Goal: Browse casually: Explore the website without a specific task or goal

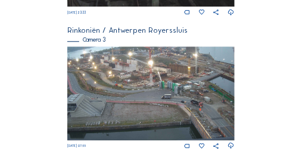
scroll to position [476, 0]
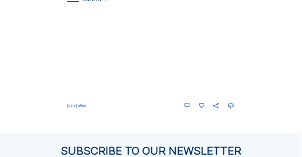
scroll to position [674, 0]
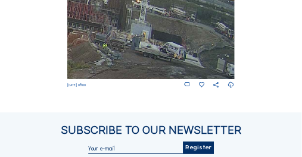
drag, startPoint x: 205, startPoint y: 31, endPoint x: 221, endPoint y: 83, distance: 54.9
click at [221, 83] on div "[DATE] 08:00" at bounding box center [150, 38] width 167 height 104
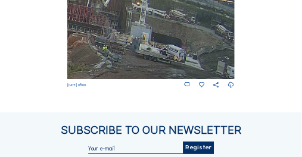
drag, startPoint x: 149, startPoint y: 74, endPoint x: 146, endPoint y: 83, distance: 9.6
click at [146, 80] on img at bounding box center [150, 33] width 167 height 94
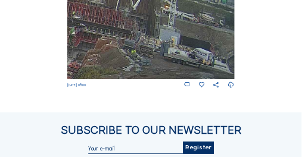
click at [162, 62] on img at bounding box center [150, 33] width 167 height 94
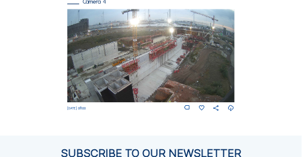
scroll to position [650, 0]
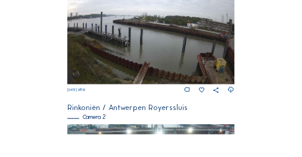
scroll to position [115, 0]
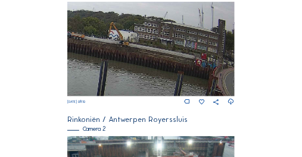
drag, startPoint x: 206, startPoint y: 59, endPoint x: 136, endPoint y: 70, distance: 71.1
click at [136, 70] on img at bounding box center [150, 49] width 167 height 95
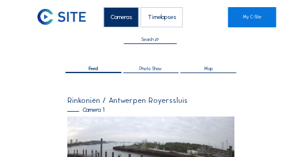
scroll to position [0, 0]
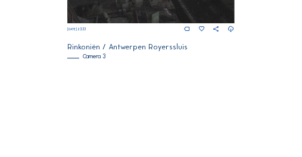
scroll to position [464, 0]
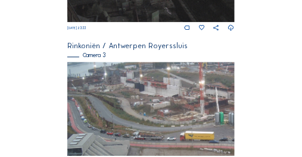
drag, startPoint x: 82, startPoint y: 86, endPoint x: 133, endPoint y: 101, distance: 53.1
click at [133, 101] on img at bounding box center [150, 109] width 167 height 94
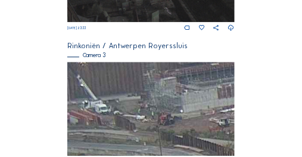
drag, startPoint x: 88, startPoint y: 95, endPoint x: 171, endPoint y: 117, distance: 86.0
click at [173, 117] on img at bounding box center [150, 109] width 167 height 94
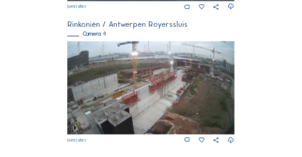
scroll to position [654, 0]
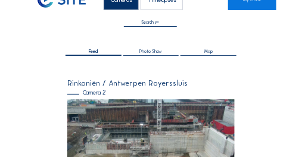
scroll to position [48, 0]
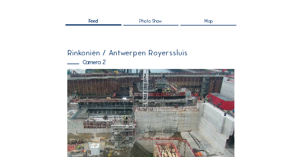
drag, startPoint x: 181, startPoint y: 74, endPoint x: 155, endPoint y: 108, distance: 43.3
click at [155, 108] on img at bounding box center [150, 118] width 167 height 98
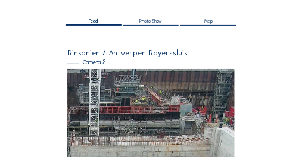
drag, startPoint x: 168, startPoint y: 82, endPoint x: 130, endPoint y: 91, distance: 39.7
click at [130, 91] on img at bounding box center [150, 118] width 167 height 98
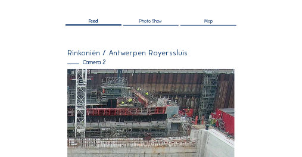
drag, startPoint x: 126, startPoint y: 91, endPoint x: 112, endPoint y: 93, distance: 14.5
click at [112, 93] on img at bounding box center [150, 118] width 167 height 98
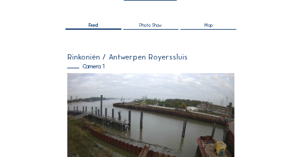
scroll to position [0, 0]
